Goal: Task Accomplishment & Management: Use online tool/utility

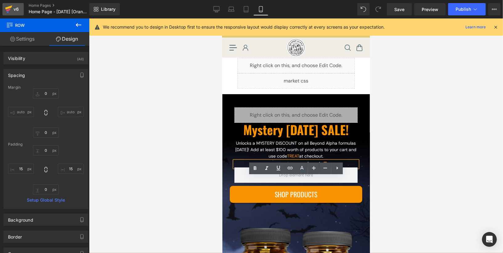
click at [17, 5] on link "v6" at bounding box center [12, 9] width 21 height 12
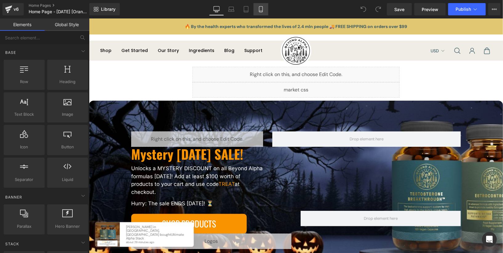
click at [267, 10] on link "Mobile" at bounding box center [260, 9] width 15 height 12
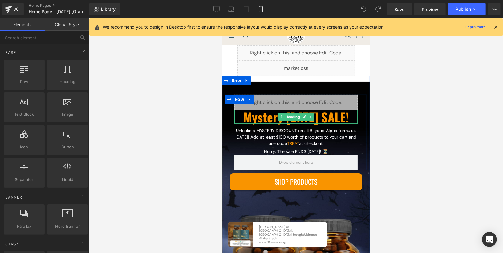
scroll to position [13, 0]
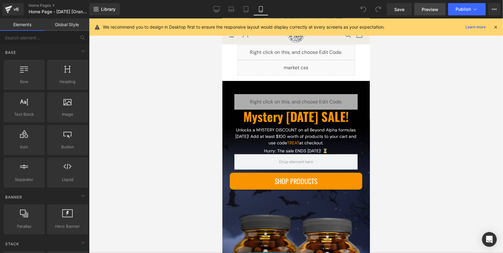
click at [424, 9] on span "Preview" at bounding box center [429, 9] width 17 height 6
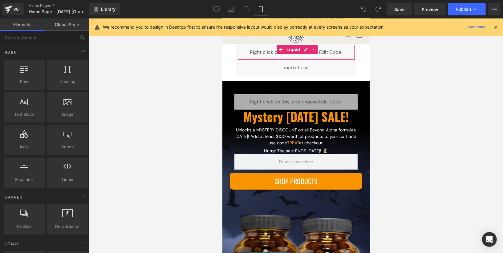
click at [305, 50] on div "Liquid" at bounding box center [295, 51] width 117 height 15
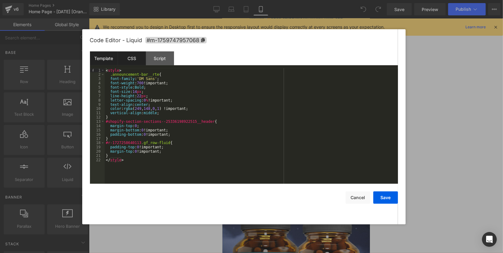
click at [127, 60] on div "CSS" at bounding box center [132, 58] width 28 height 14
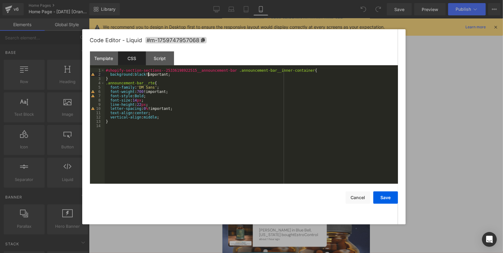
click at [148, 76] on div "#shopify-section-sections--25336198922515__announcement-bar .announcement-bar__…" at bounding box center [251, 130] width 293 height 124
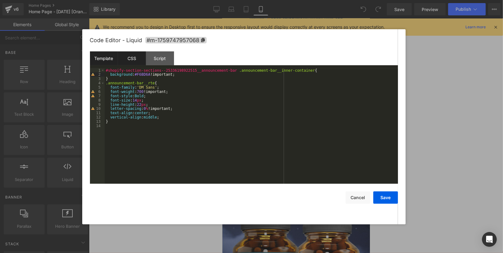
click at [109, 60] on div "Template" at bounding box center [104, 58] width 28 height 14
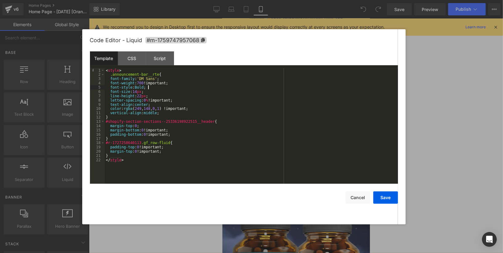
click at [182, 87] on div "< style > .announcement-bar__rte { font-family : ' DM Sans ' ; font-weight : 70…" at bounding box center [251, 130] width 293 height 124
drag, startPoint x: 126, startPoint y: 110, endPoint x: 171, endPoint y: 108, distance: 44.6
click at [171, 108] on div "< style > .announcement-bar__rte { font-family : ' DM Sans ' ; font-weight : 70…" at bounding box center [251, 130] width 293 height 124
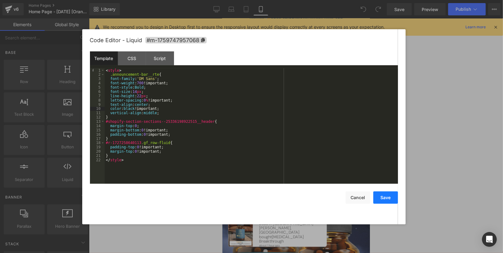
click at [383, 203] on button "Save" at bounding box center [385, 197] width 25 height 12
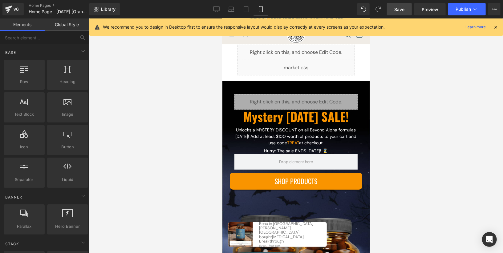
click at [403, 14] on link "Save" at bounding box center [399, 9] width 25 height 12
